Goal: Participate in discussion: Engage in conversation with other users on a specific topic

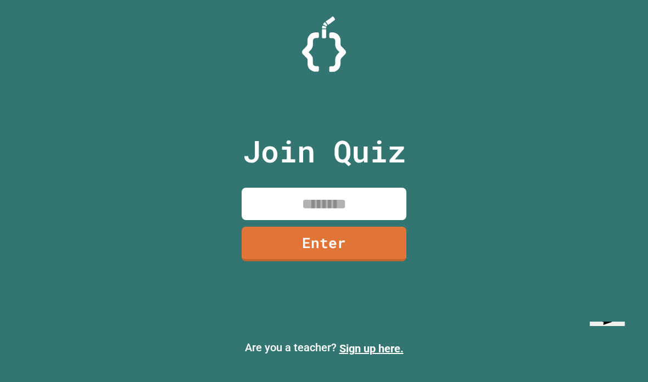
click at [267, 220] on input at bounding box center [324, 204] width 165 height 32
type input "********"
click at [387, 260] on link "Enter" at bounding box center [324, 244] width 165 height 35
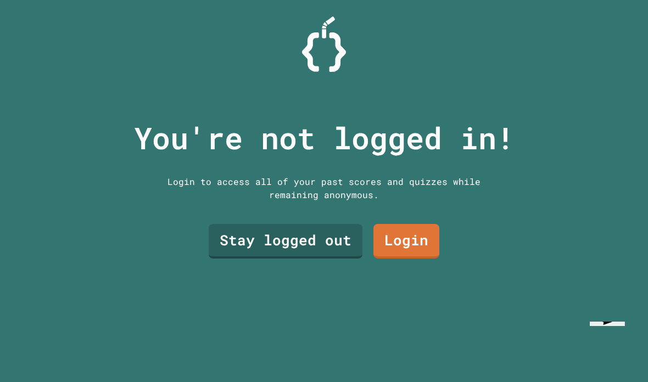
click at [338, 259] on link "Stay logged out" at bounding box center [286, 241] width 154 height 35
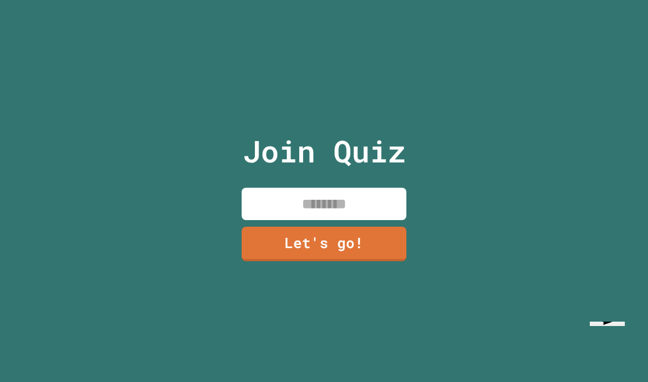
click at [387, 220] on input at bounding box center [324, 204] width 165 height 32
type input "*"
click at [384, 261] on link "Let's go!" at bounding box center [324, 244] width 165 height 35
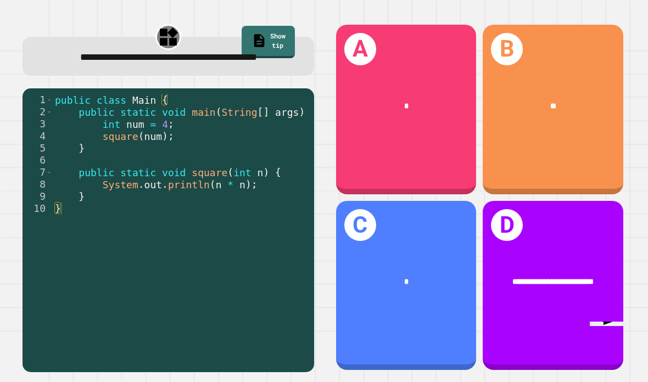
click at [601, 102] on div "**" at bounding box center [553, 106] width 141 height 43
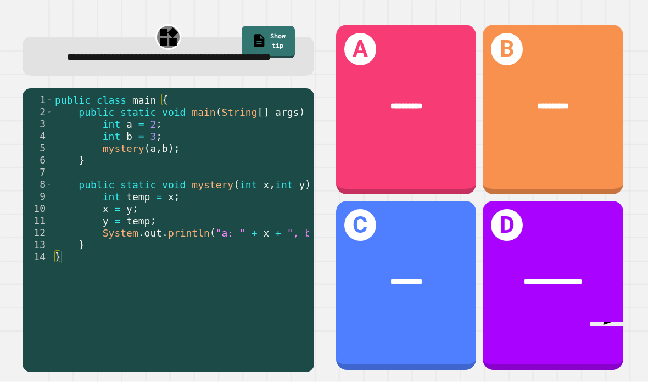
click at [561, 103] on span "**********" at bounding box center [553, 107] width 32 height 8
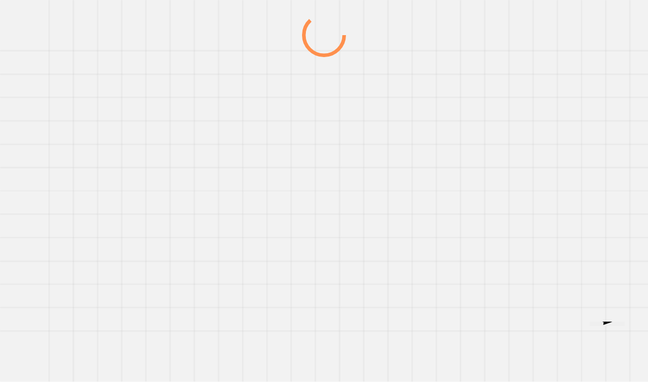
click at [468, 198] on div at bounding box center [324, 197] width 622 height 369
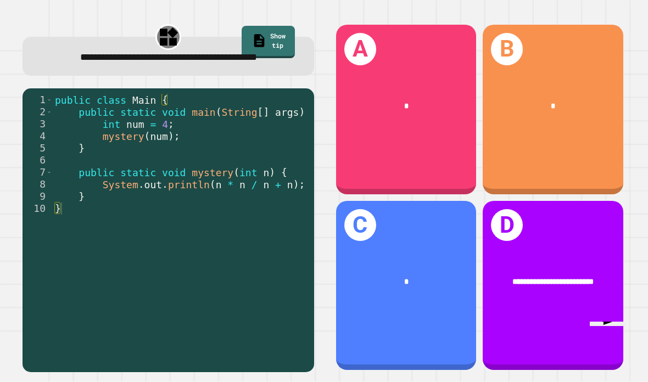
click at [550, 129] on div "*" at bounding box center [553, 106] width 141 height 43
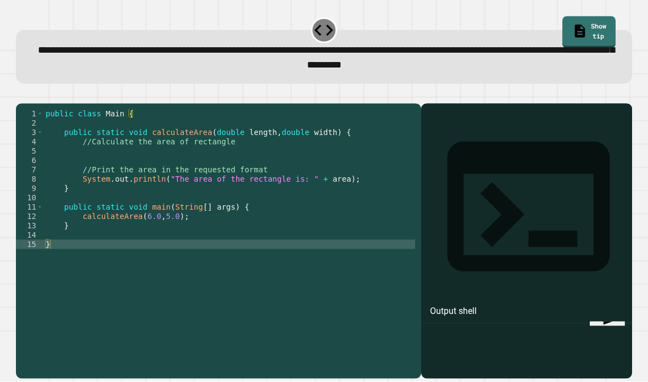
scroll to position [41, 0]
click at [526, 136] on div at bounding box center [527, 258] width 200 height 244
click at [459, 305] on div "Output shell" at bounding box center [453, 311] width 47 height 13
click at [447, 142] on icon at bounding box center [528, 207] width 163 height 130
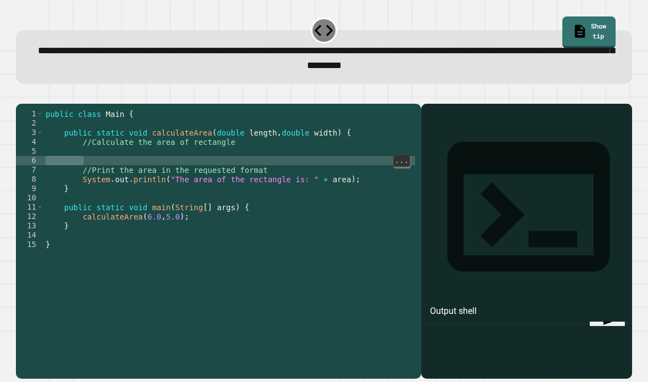
click at [94, 130] on div "public class Main { public static void calculateArea ( double length , double w…" at bounding box center [229, 258] width 372 height 299
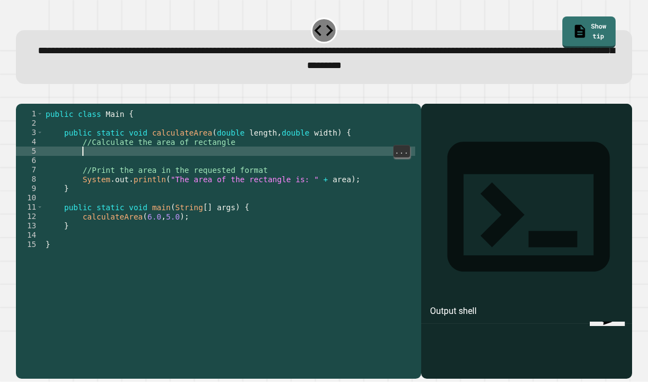
click at [240, 194] on div "public class Main { public static void calculateArea ( double length , double w…" at bounding box center [229, 258] width 372 height 299
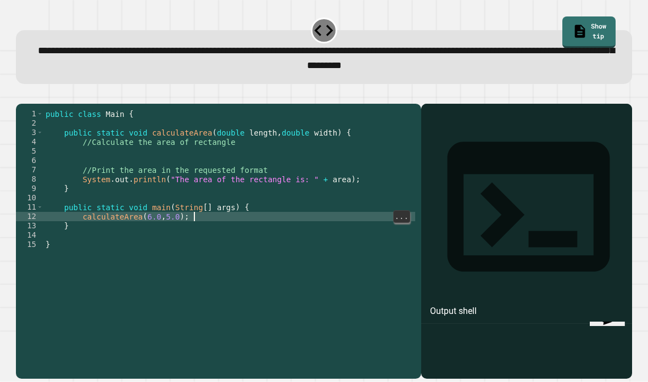
click at [240, 128] on div "public class Main { public static void calculateArea ( double length , double w…" at bounding box center [229, 258] width 372 height 299
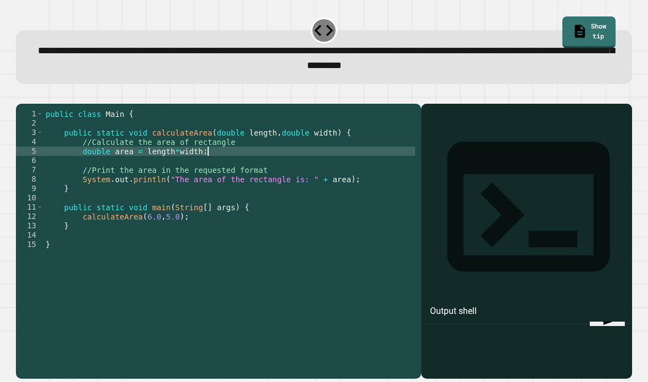
scroll to position [9, 36]
type textarea "**********"
click at [371, 87] on div "**********" at bounding box center [324, 234] width 622 height 295
click at [503, 104] on div "Output shell" at bounding box center [526, 214] width 211 height 220
click at [447, 142] on icon at bounding box center [528, 207] width 163 height 130
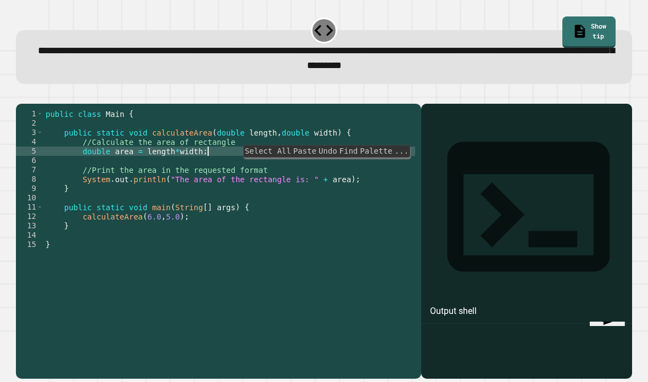
click at [533, 136] on div at bounding box center [527, 258] width 200 height 244
click at [271, 218] on div "public class Main { public static void calculateArea ( double length , double w…" at bounding box center [229, 258] width 372 height 299
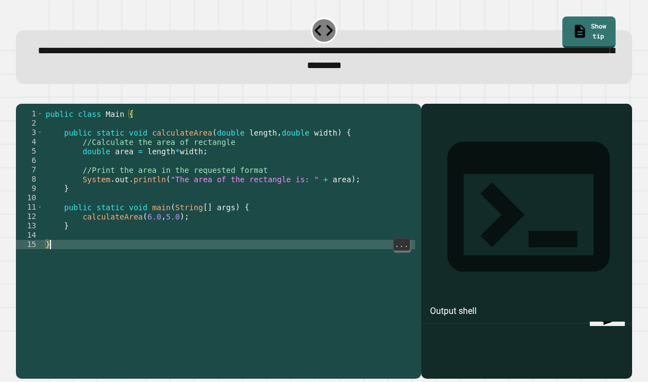
click at [21, 94] on icon "button" at bounding box center [21, 94] width 0 height 0
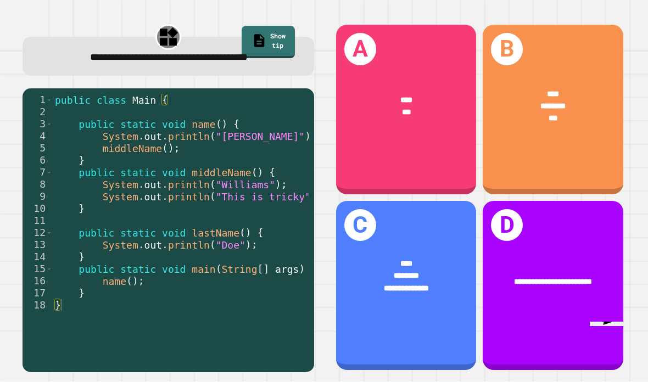
scroll to position [42, 0]
click at [433, 247] on div "**********" at bounding box center [406, 283] width 141 height 80
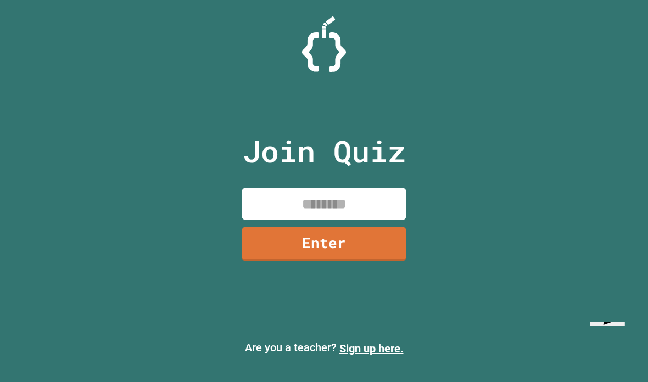
click at [254, 220] on input at bounding box center [324, 204] width 165 height 32
click at [363, 220] on input at bounding box center [324, 204] width 165 height 32
type input "********"
click at [390, 256] on link "Enter" at bounding box center [324, 244] width 165 height 35
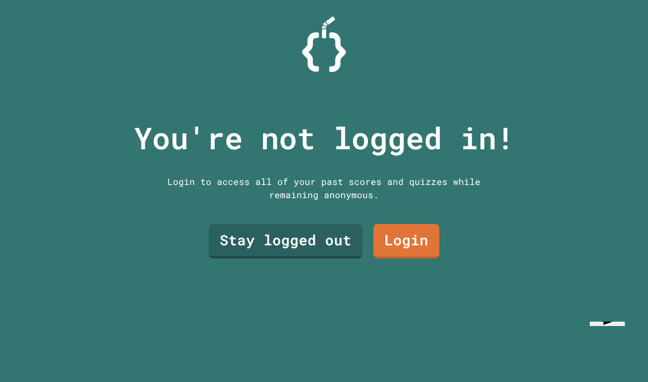
click at [340, 259] on link "Stay logged out" at bounding box center [286, 241] width 154 height 35
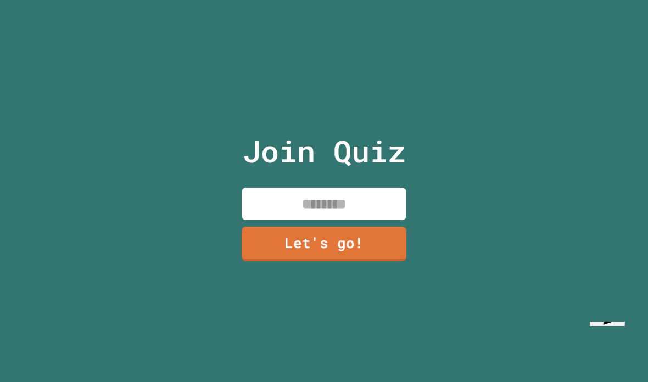
click at [363, 220] on input at bounding box center [324, 204] width 165 height 32
type input "******"
click at [369, 261] on link "Let's go!" at bounding box center [324, 244] width 165 height 35
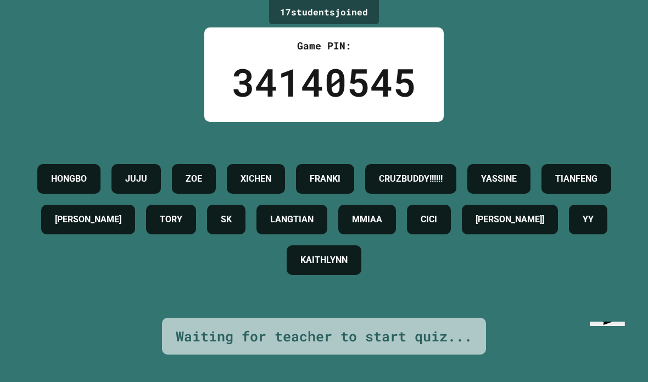
click at [566, 281] on div "HONGBO JUJU ZOE XICHEN FRANKI CRUZBUDDY!!!!!! YASSINE TIANFENG ETHAN TORY SK LA…" at bounding box center [323, 220] width 593 height 122
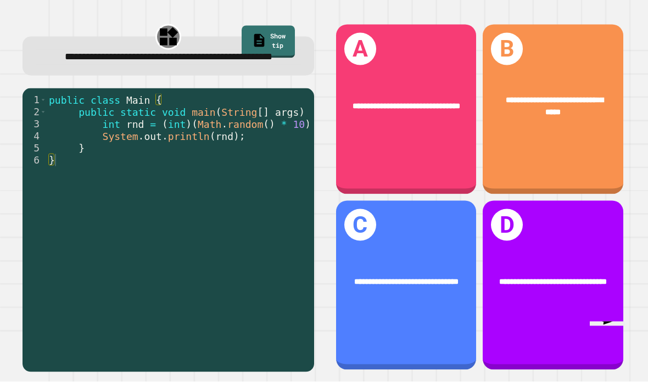
scroll to position [11, 0]
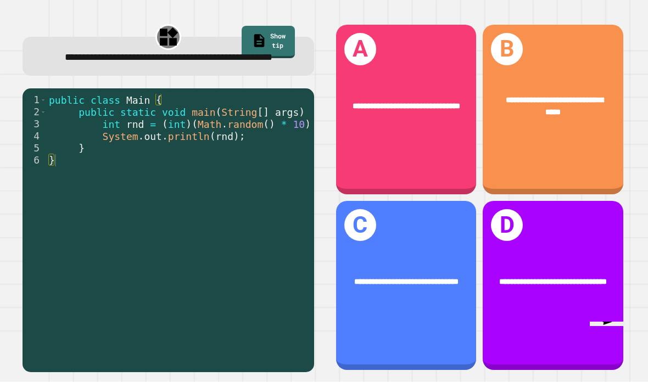
click at [581, 248] on div "**********" at bounding box center [553, 286] width 141 height 170
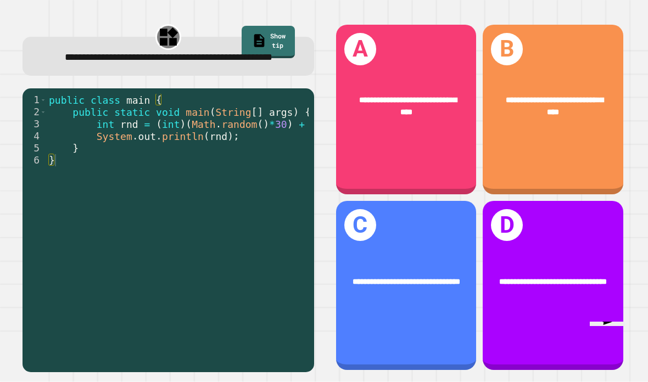
click at [548, 53] on div "**********" at bounding box center [553, 110] width 141 height 170
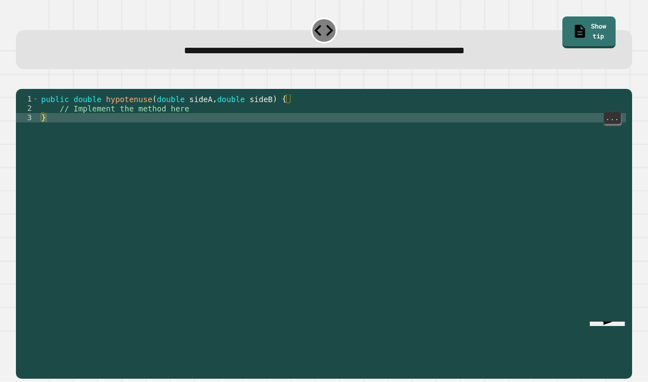
click at [203, 117] on div "public double hypotenuse ( double sideA , double sideB ) { // Implement the met…" at bounding box center [332, 252] width 587 height 317
click at [113, 122] on div "public double hypotenuse ( double sideA , double sideB ) { // Implement the met…" at bounding box center [332, 252] width 587 height 317
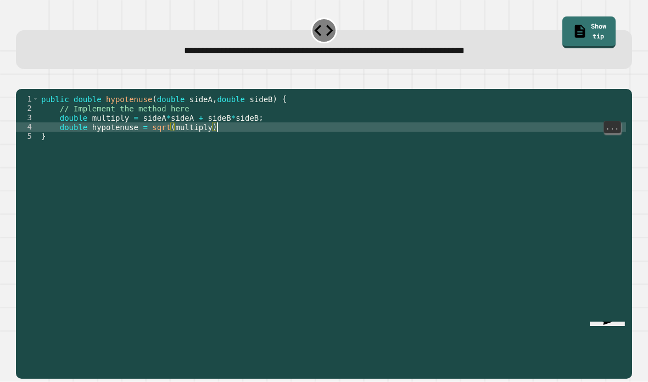
click at [286, 129] on div "public double hypotenuse ( double sideA , double sideB ) { // Implement the met…" at bounding box center [332, 252] width 587 height 317
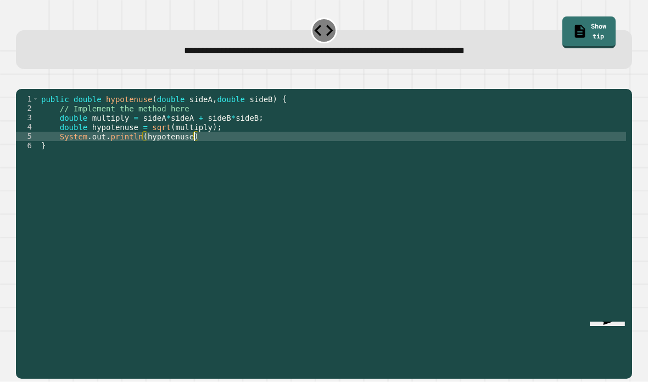
scroll to position [10, 31]
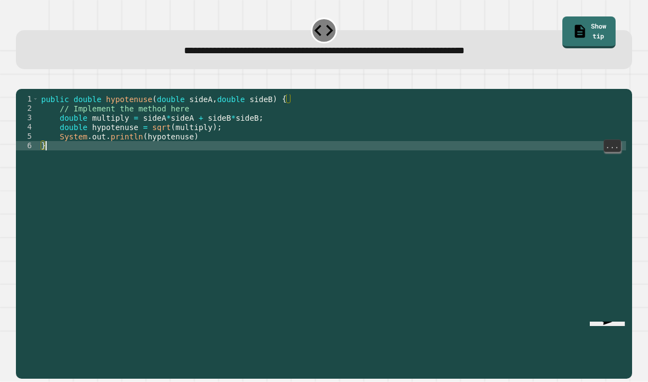
click at [248, 152] on div "public double hypotenuse ( double sideA , double sideB ) { // Implement the met…" at bounding box center [332, 252] width 587 height 317
click at [253, 143] on div "public double hypotenuse ( double sideA , double sideB ) { // Implement the met…" at bounding box center [332, 252] width 587 height 317
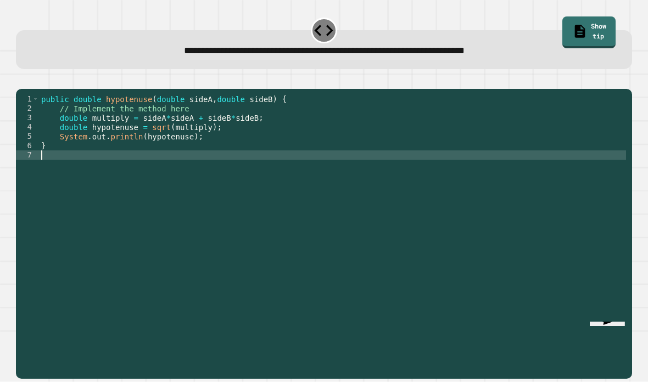
click at [21, 80] on icon "button" at bounding box center [21, 80] width 0 height 0
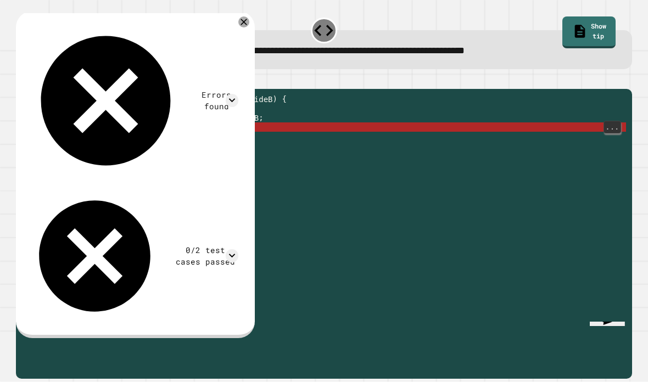
click at [153, 135] on div "public double hypotenuse ( double sideA , double sideB ) { // Implement the met…" at bounding box center [332, 252] width 587 height 317
click at [251, 11] on div "Errors found /Main.java:4: error: cannot find symbol double hypotenuse = sqrt(m…" at bounding box center [135, 174] width 239 height 327
click at [249, 16] on icon at bounding box center [243, 21] width 11 height 11
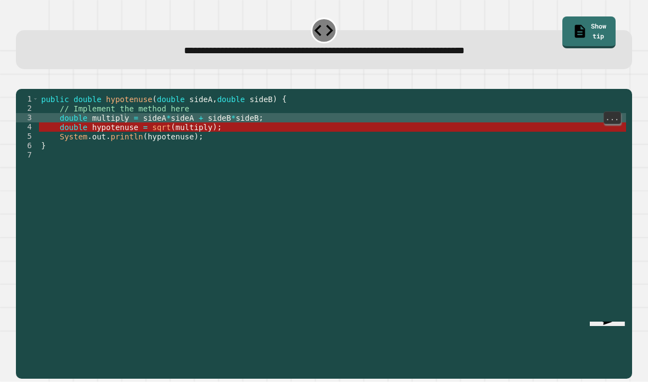
click at [127, 127] on div "public double hypotenuse ( double sideA , double sideB ) { // Implement the met…" at bounding box center [332, 252] width 587 height 317
click at [118, 140] on div "public double hypotenuse ( double sideA , double sideB ) { // Implement the met…" at bounding box center [332, 252] width 587 height 317
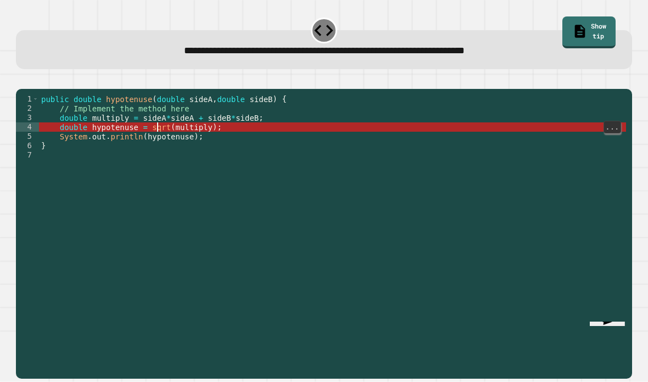
click at [157, 132] on div "public double hypotenuse ( double sideA , double sideB ) { // Implement the met…" at bounding box center [332, 252] width 587 height 317
click at [150, 129] on div "public double hypotenuse ( double sideA , double sideB ) { // Implement the met…" at bounding box center [332, 252] width 587 height 317
click at [157, 132] on div "public double hypotenuse ( double sideA , double sideB ) { // Implement the met…" at bounding box center [332, 252] width 587 height 317
click at [154, 135] on div "public double hypotenuse ( double sideA , double sideB ) { // Implement the met…" at bounding box center [332, 252] width 587 height 317
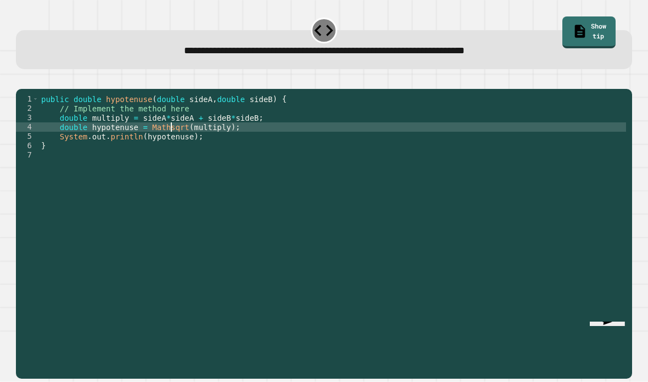
scroll to position [10, 36]
type textarea "**********"
click at [21, 80] on icon "button" at bounding box center [21, 80] width 0 height 0
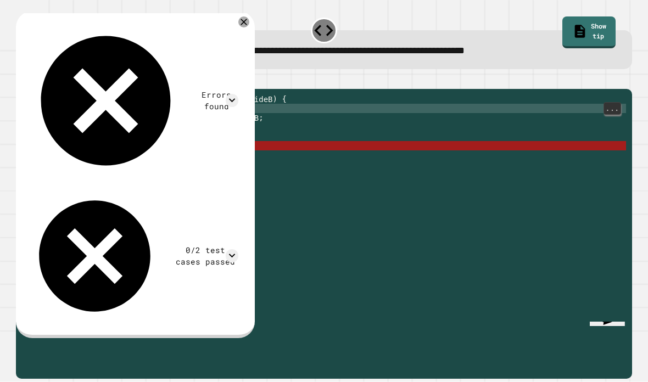
click at [501, 138] on div "public double hypotenuse ( double sideA , double sideB ) { // Implement the met…" at bounding box center [332, 252] width 587 height 317
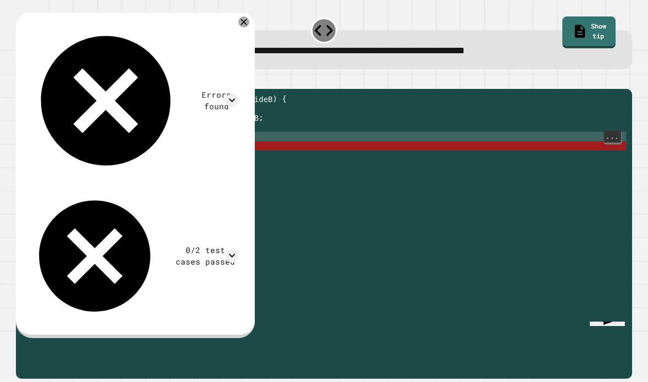
click at [31, 82] on icon "button" at bounding box center [29, 86] width 6 height 8
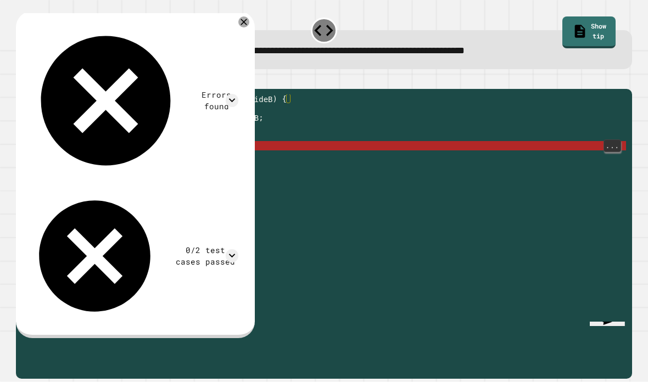
click at [58, 153] on div "public double hypotenuse ( double sideA , double sideB ) { // Implement the met…" at bounding box center [332, 252] width 587 height 317
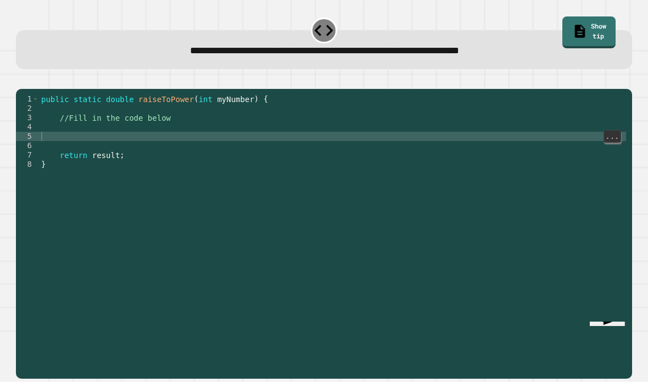
click at [163, 138] on div "public static double raiseToPower ( int myNumber ) { //Fill in the code below r…" at bounding box center [332, 252] width 587 height 317
click at [169, 137] on div "public static double raiseToPower ( int myNumber ) { //Fill in the code below r…" at bounding box center [332, 252] width 587 height 317
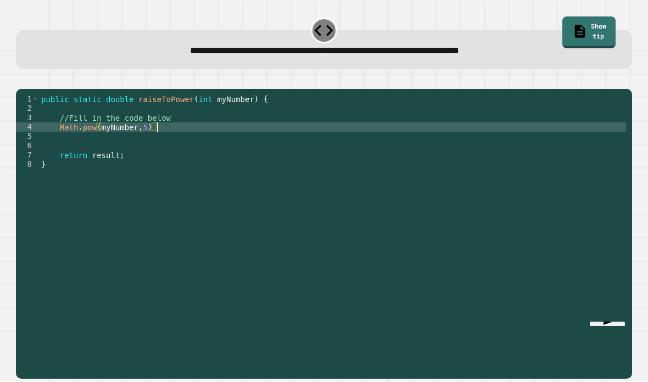
scroll to position [10, 18]
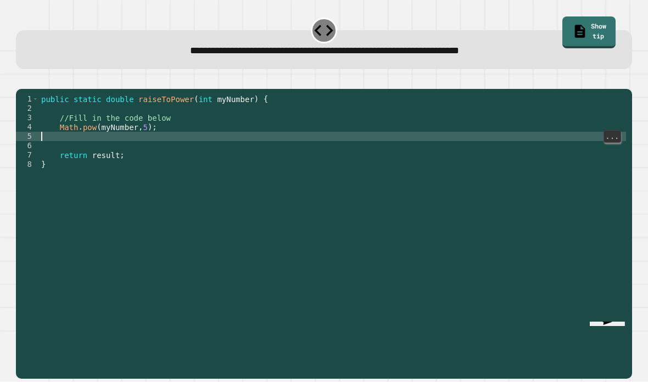
click at [71, 142] on div "public static double raiseToPower ( int myNumber ) { //Fill in the code below M…" at bounding box center [332, 252] width 587 height 317
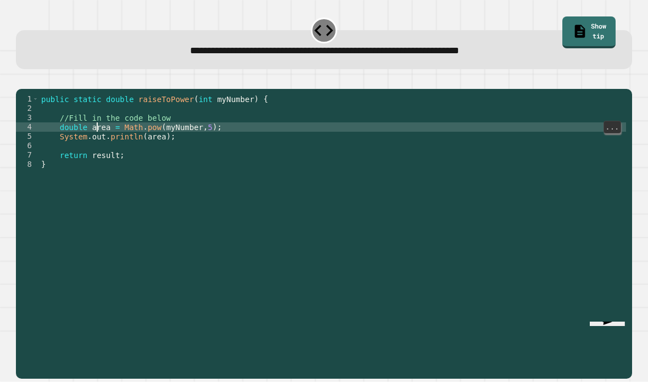
click at [98, 131] on div "public static double raiseToPower ( int myNumber ) { //Fill in the code below d…" at bounding box center [332, 252] width 587 height 317
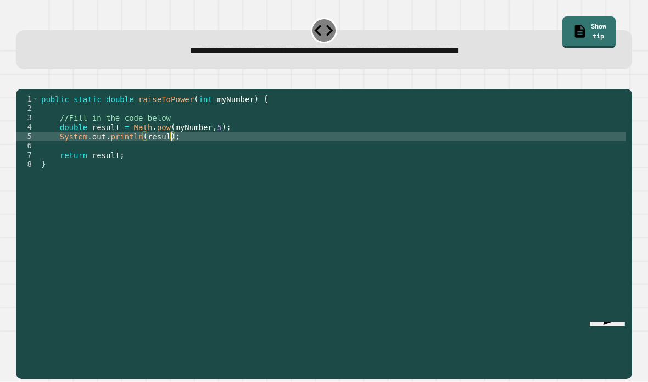
type textarea "**********"
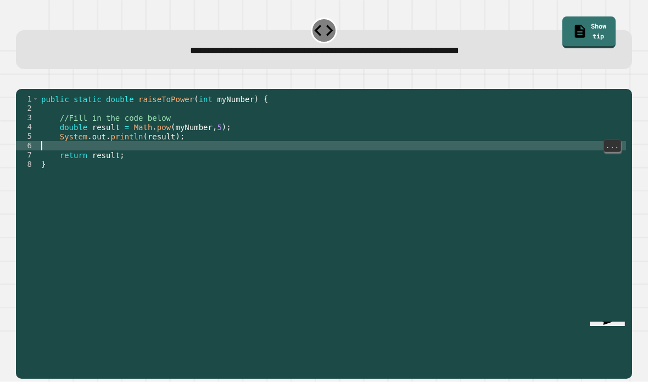
click at [67, 151] on div "public static double raiseToPower ( int myNumber ) { //Fill in the code below d…" at bounding box center [332, 252] width 587 height 317
click at [26, 88] on div at bounding box center [324, 82] width 616 height 13
click at [21, 80] on icon "button" at bounding box center [21, 80] width 0 height 0
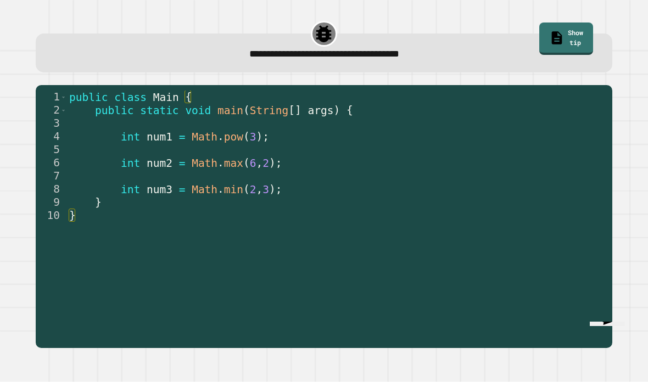
click at [25, 151] on div "**********" at bounding box center [324, 184] width 622 height 342
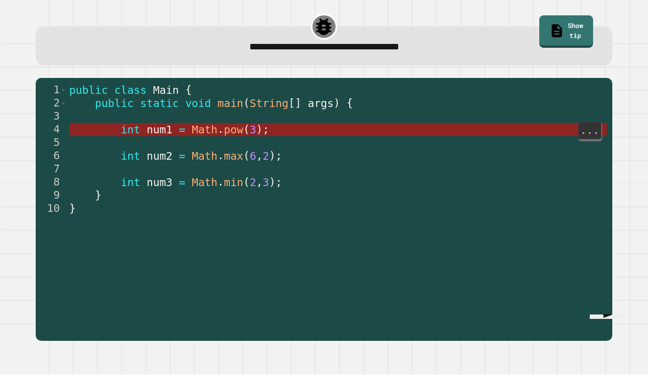
scroll to position [7, 0]
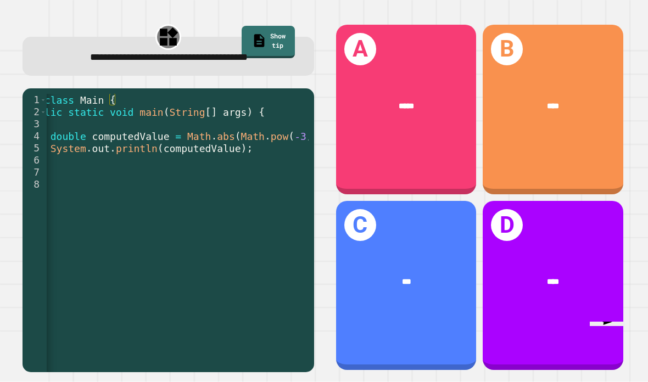
scroll to position [0, 46]
click at [553, 304] on div "****" at bounding box center [553, 282] width 141 height 43
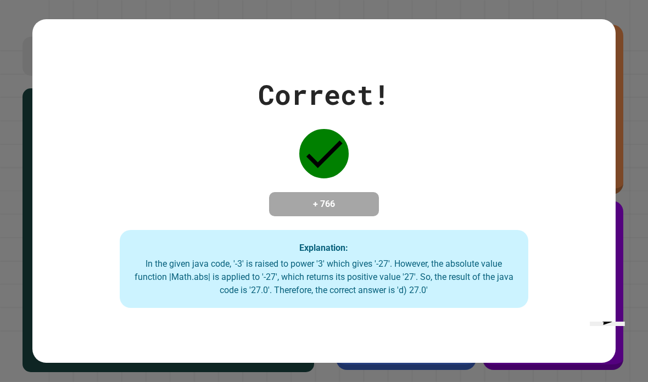
scroll to position [0, 0]
